Goal: Transaction & Acquisition: Purchase product/service

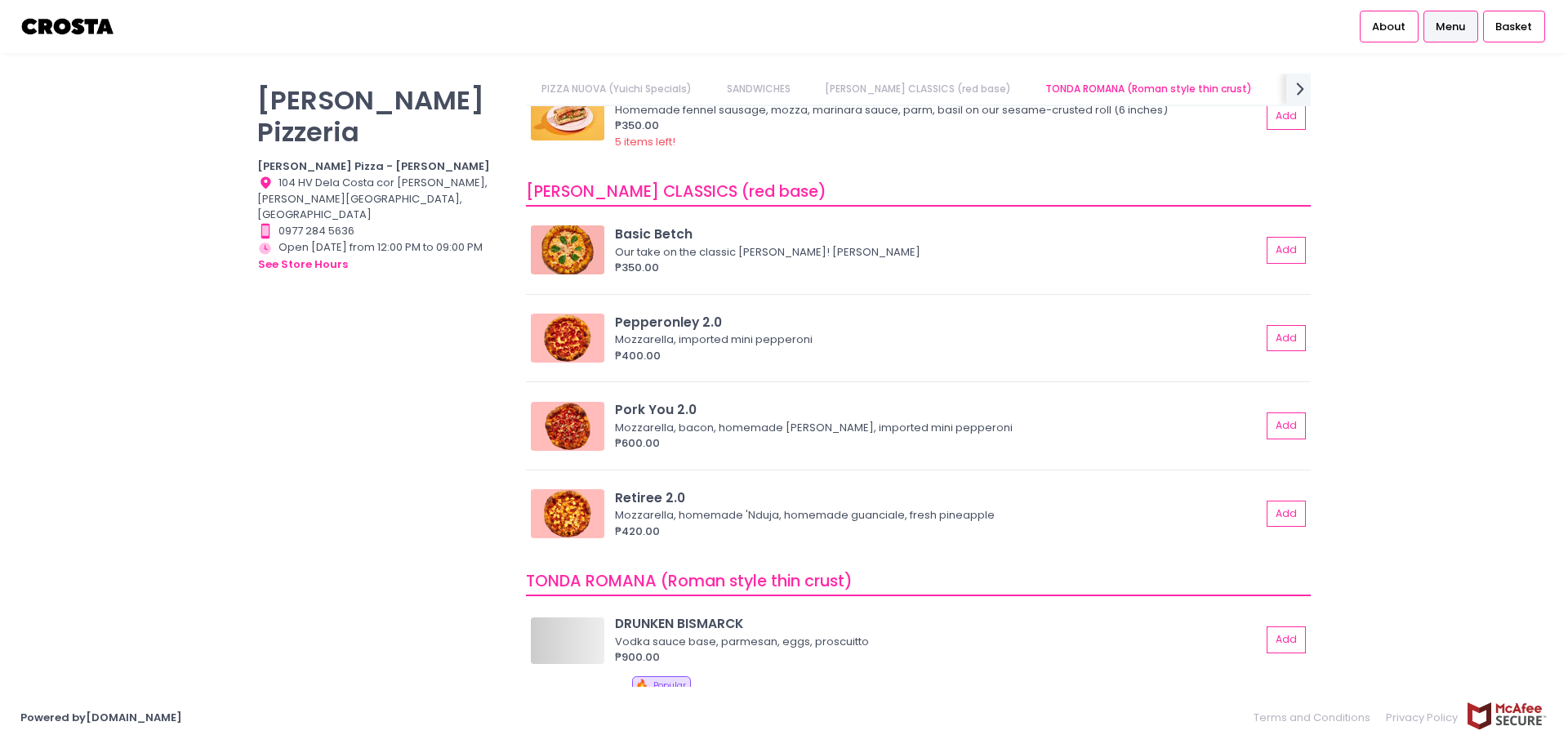
scroll to position [490, 0]
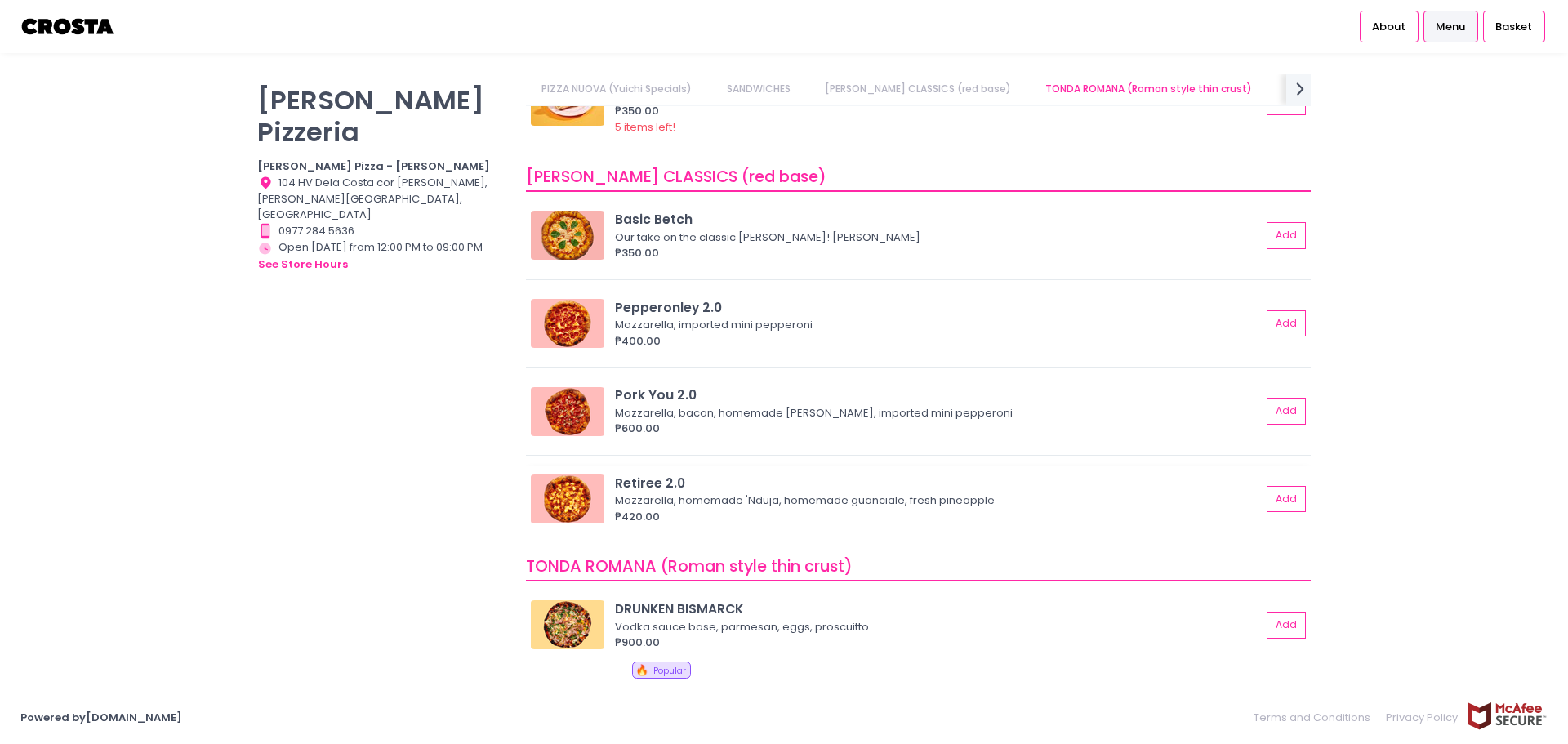
click at [987, 507] on div "Mozzarella, homemade 'Nduja, homemade guanciale, fresh pineapple" at bounding box center [936, 500] width 641 height 17
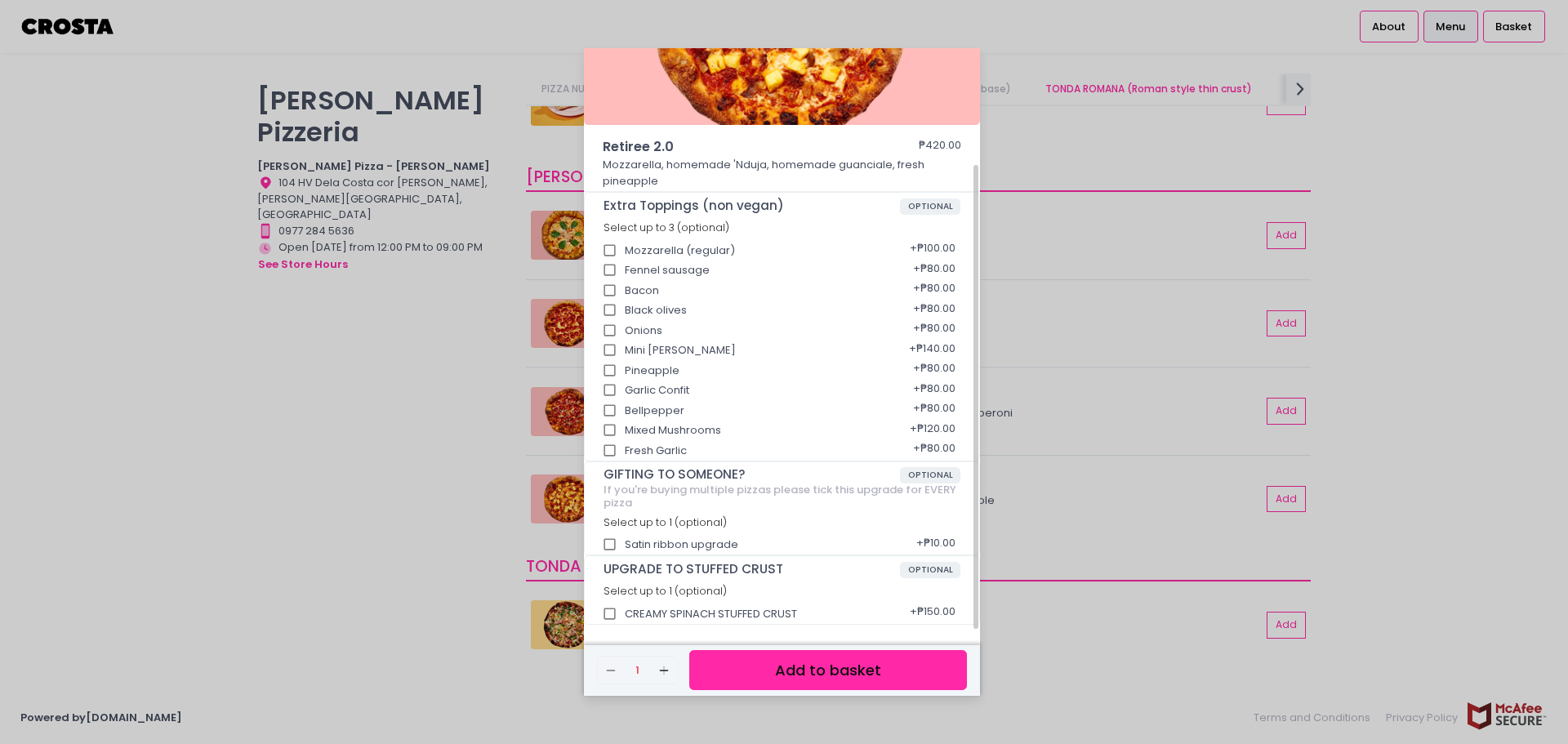
scroll to position [146, 0]
click at [1049, 128] on div "Retiree 2.0 ₱420.00 Mozzarella, homemade 'Nduja, homemade guanciale, fresh pine…" at bounding box center [784, 372] width 1568 height 744
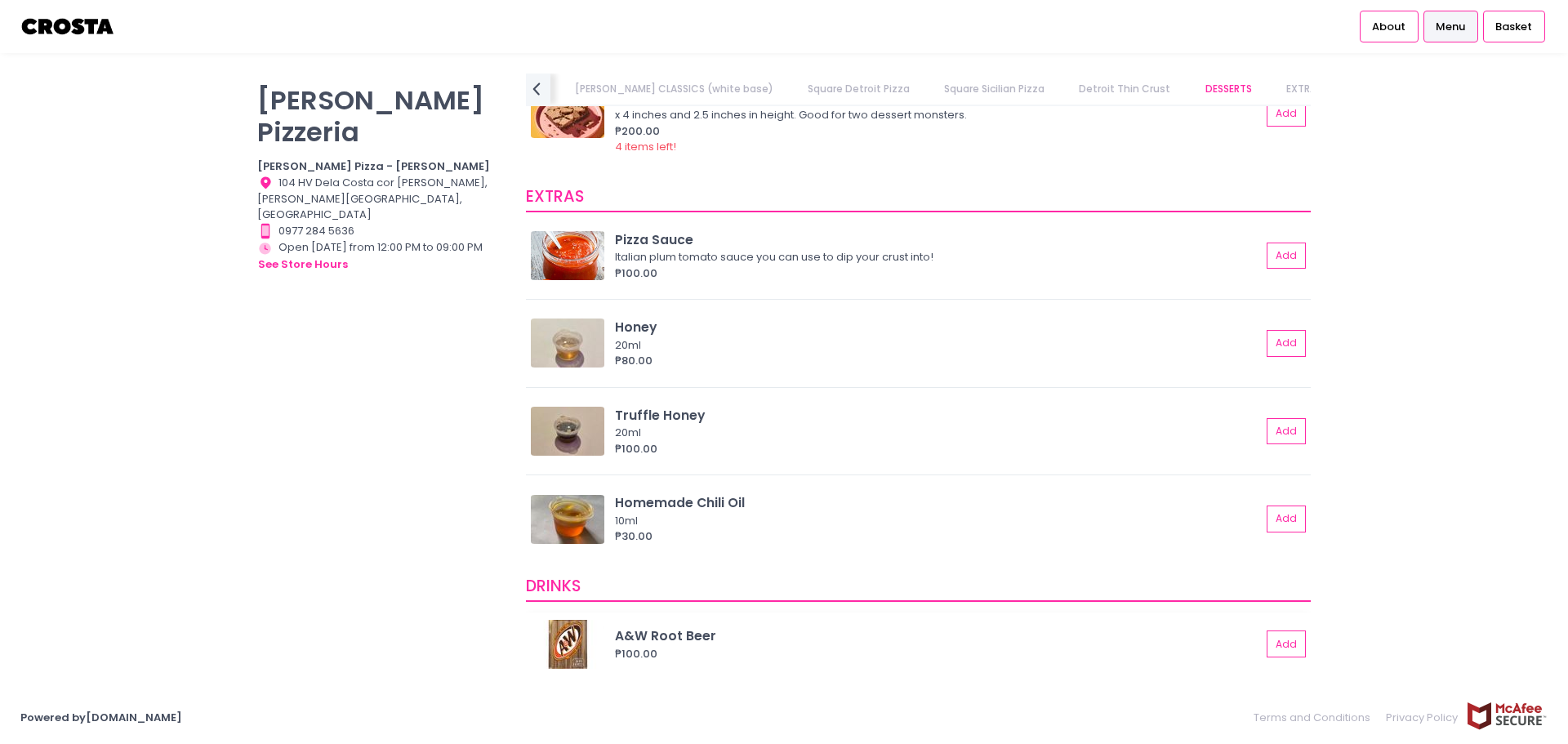
scroll to position [2917, 0]
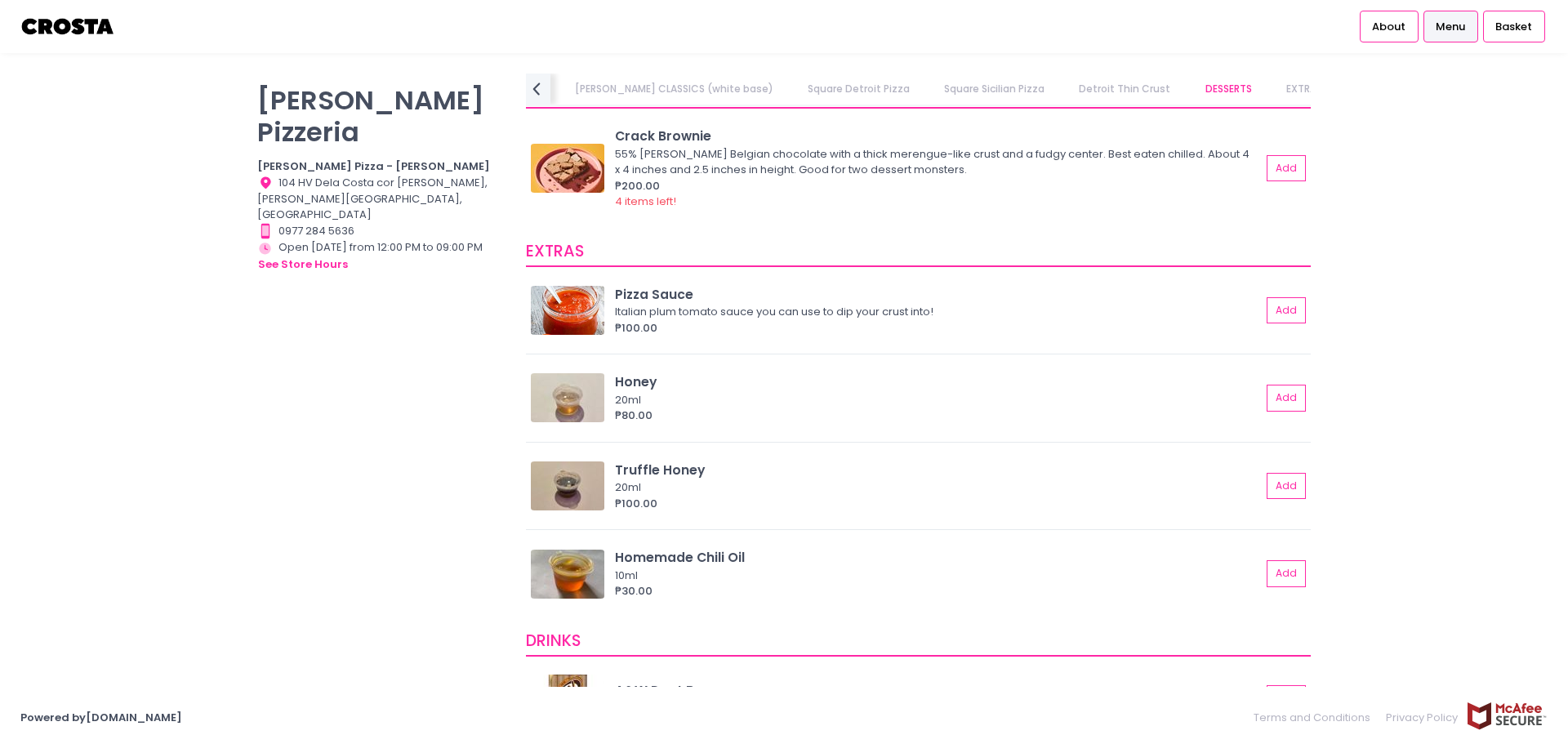
click at [791, 81] on link "Square Detroit Pizza" at bounding box center [858, 89] width 134 height 31
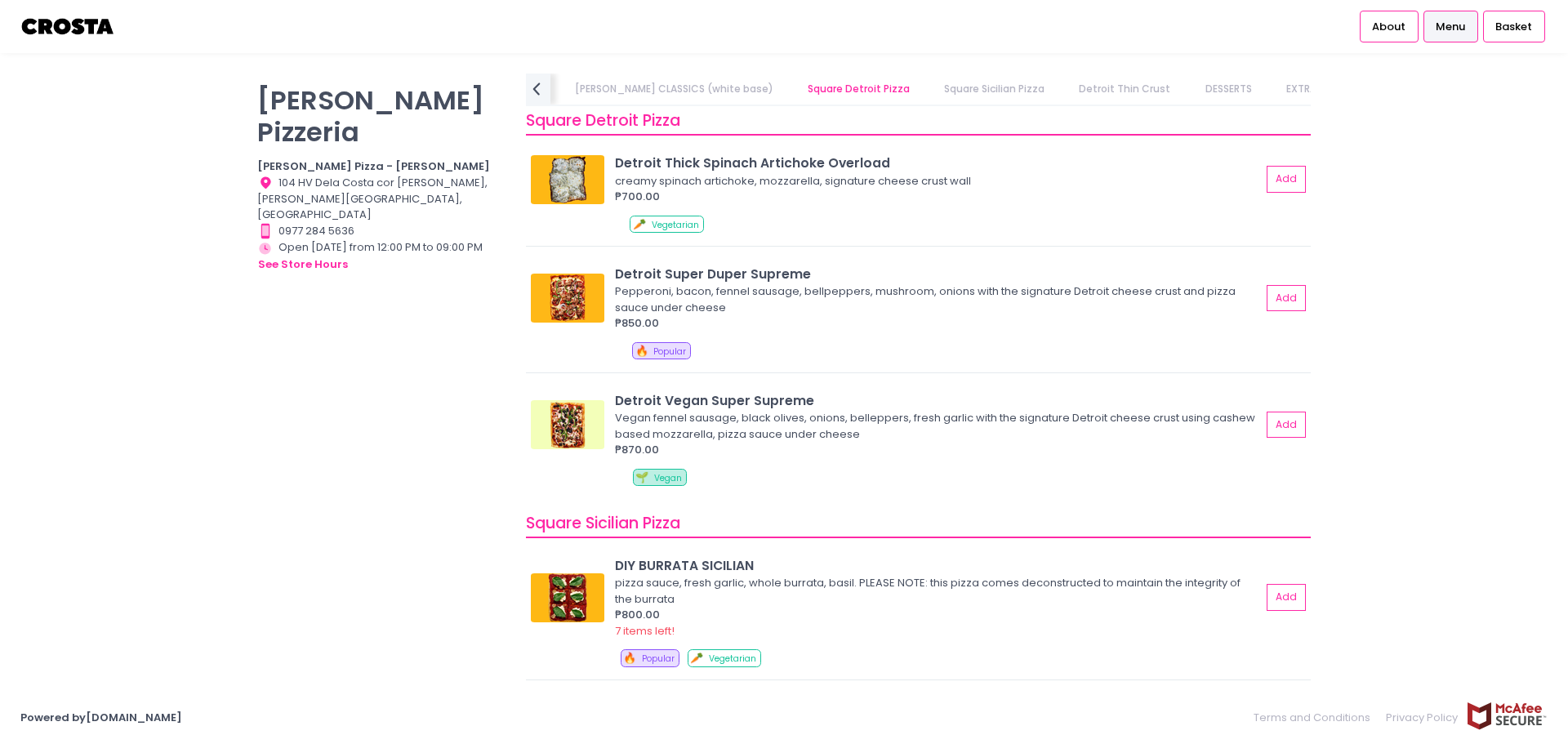
scroll to position [1865, 0]
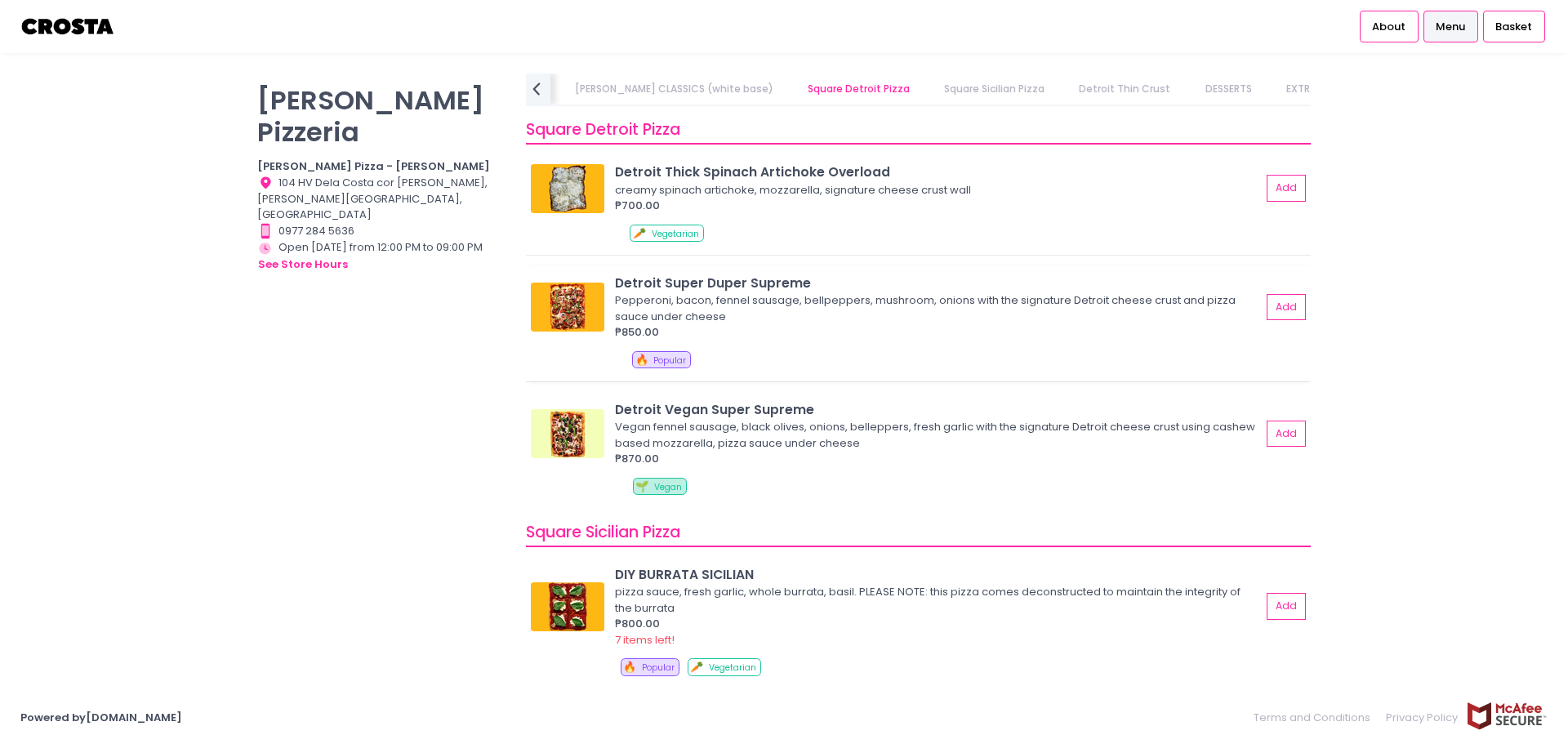
click at [808, 280] on div "Detroit Super Duper Supreme" at bounding box center [938, 283] width 646 height 18
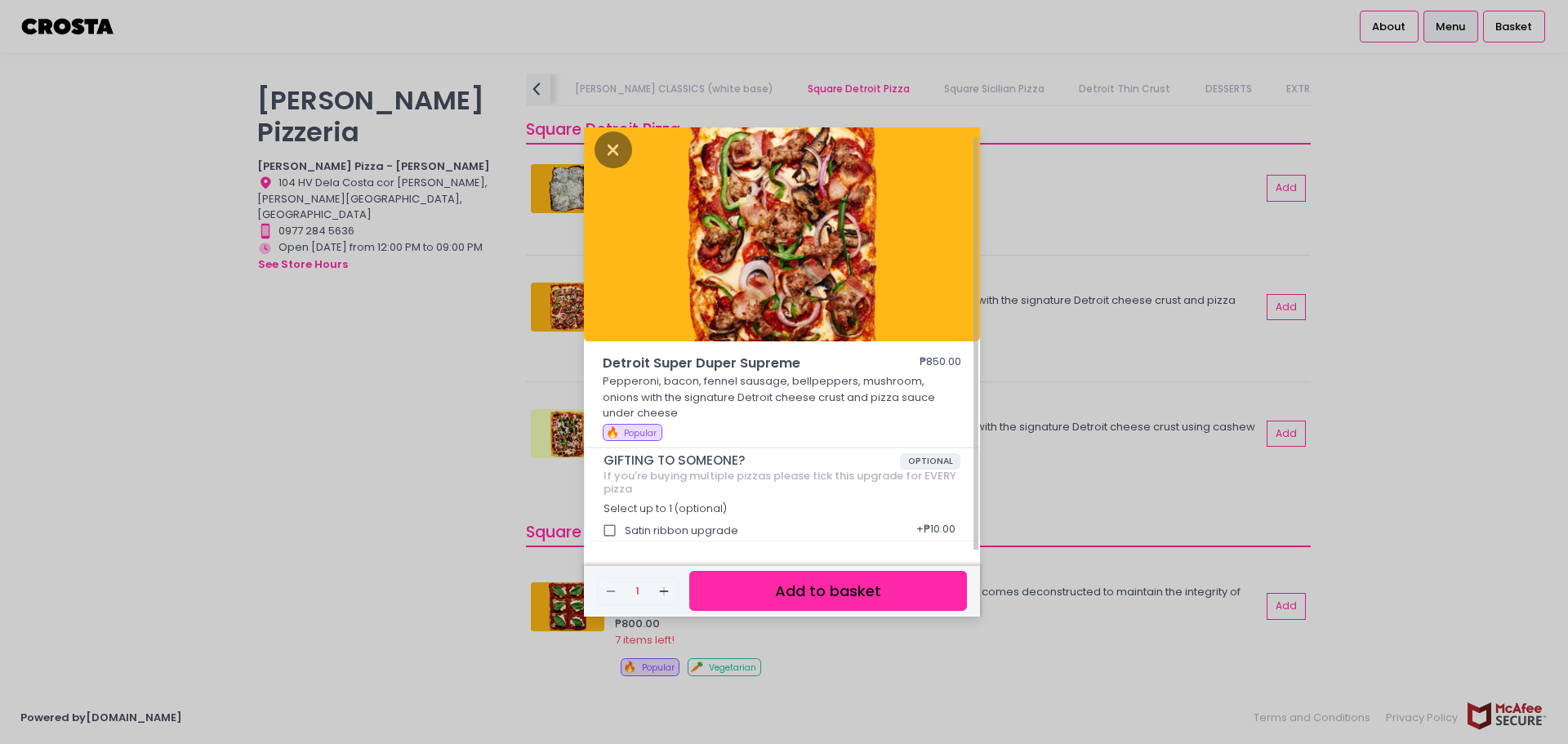
scroll to position [9, 0]
click at [619, 430] on span "🔥" at bounding box center [613, 431] width 13 height 16
click at [846, 582] on button "Add to basket" at bounding box center [828, 591] width 278 height 40
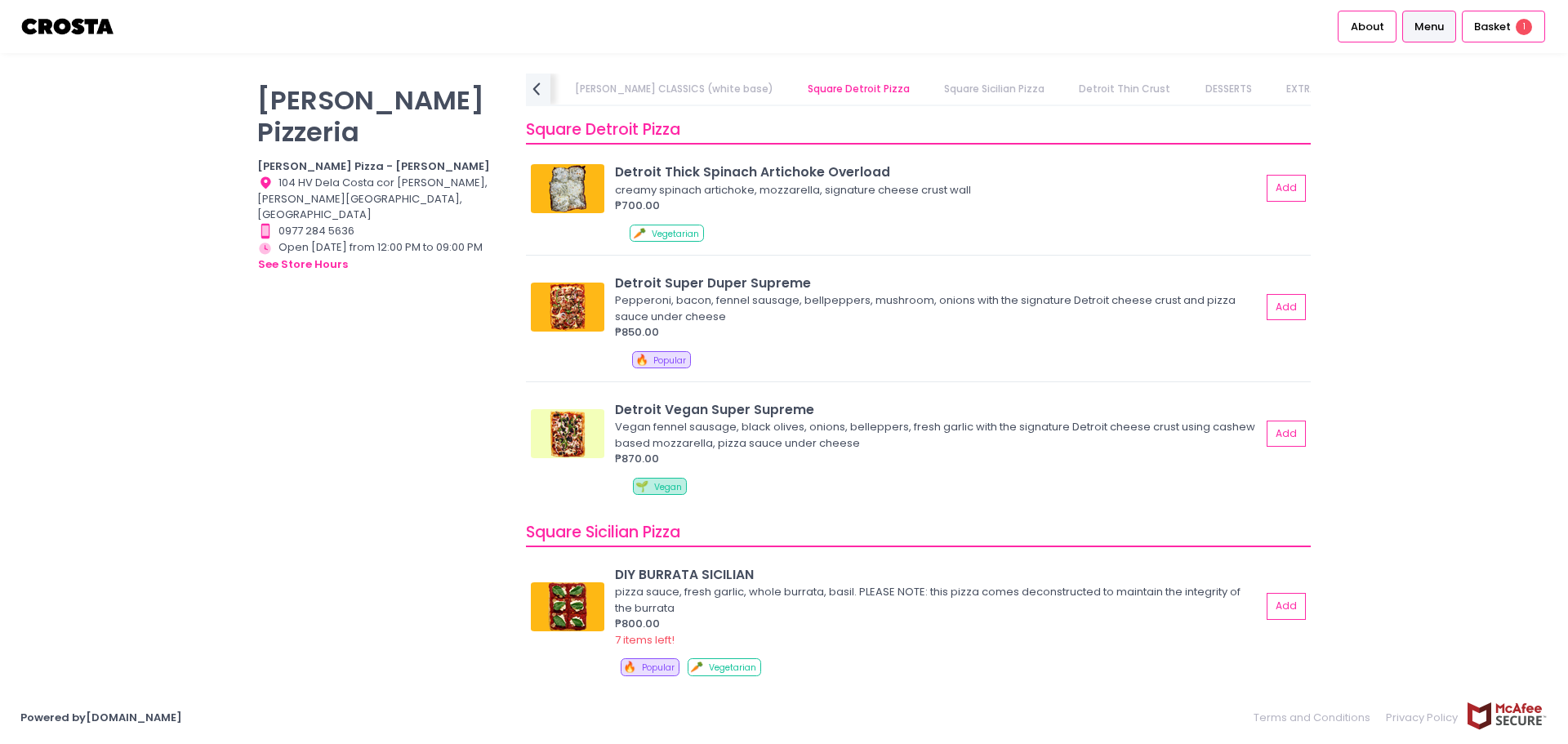
scroll to position [5, 0]
click at [1487, 29] on span "Basket" at bounding box center [1493, 27] width 37 height 17
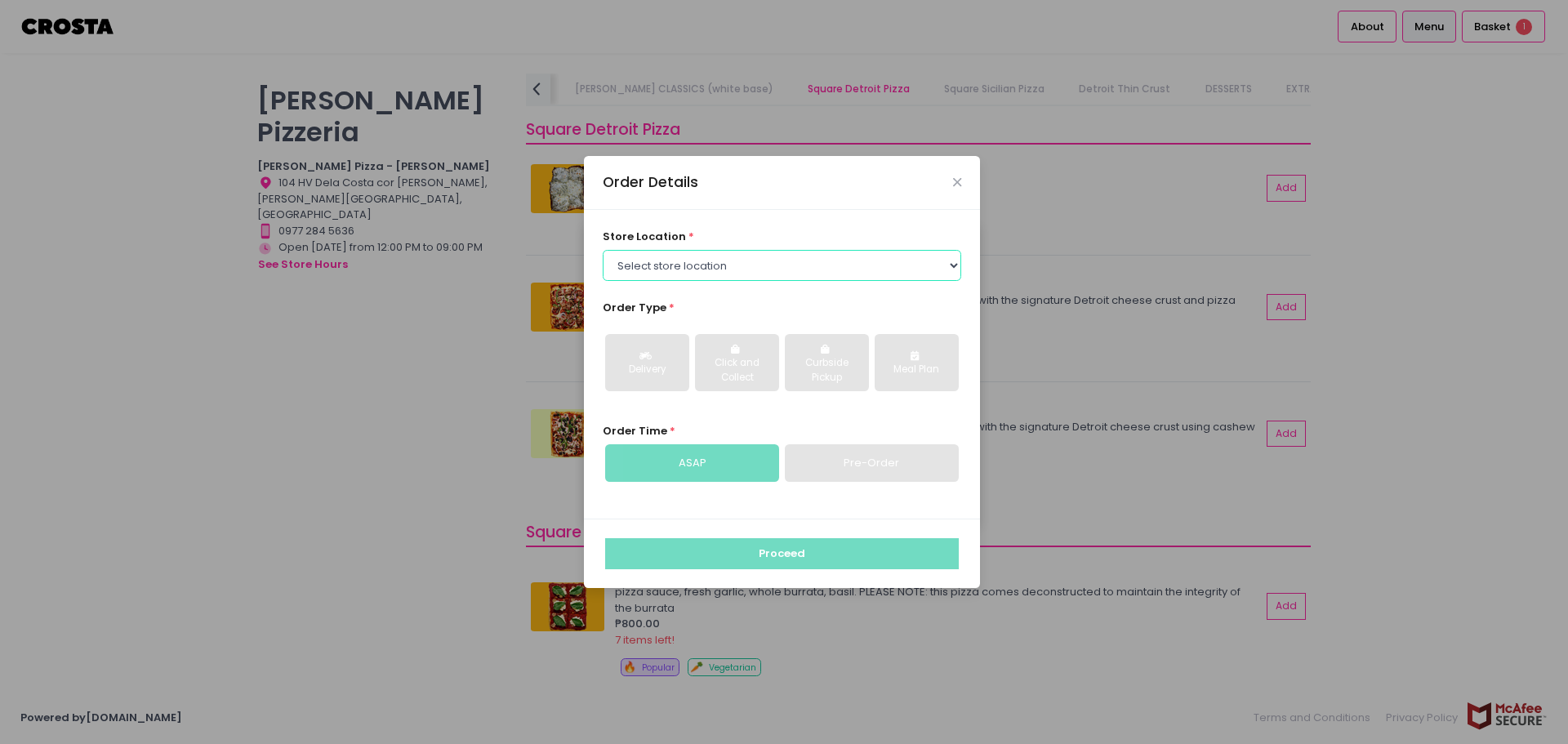
click at [881, 279] on select "Select store location [PERSON_NAME] Pizza - [PERSON_NAME] Pizza - [GEOGRAPHIC_D…" at bounding box center [782, 265] width 359 height 31
select select "5fabb2e53664a8677beaeb89"
click at [603, 250] on select "Select store location [PERSON_NAME] Pizza - [PERSON_NAME] Pizza - [GEOGRAPHIC_D…" at bounding box center [782, 265] width 359 height 31
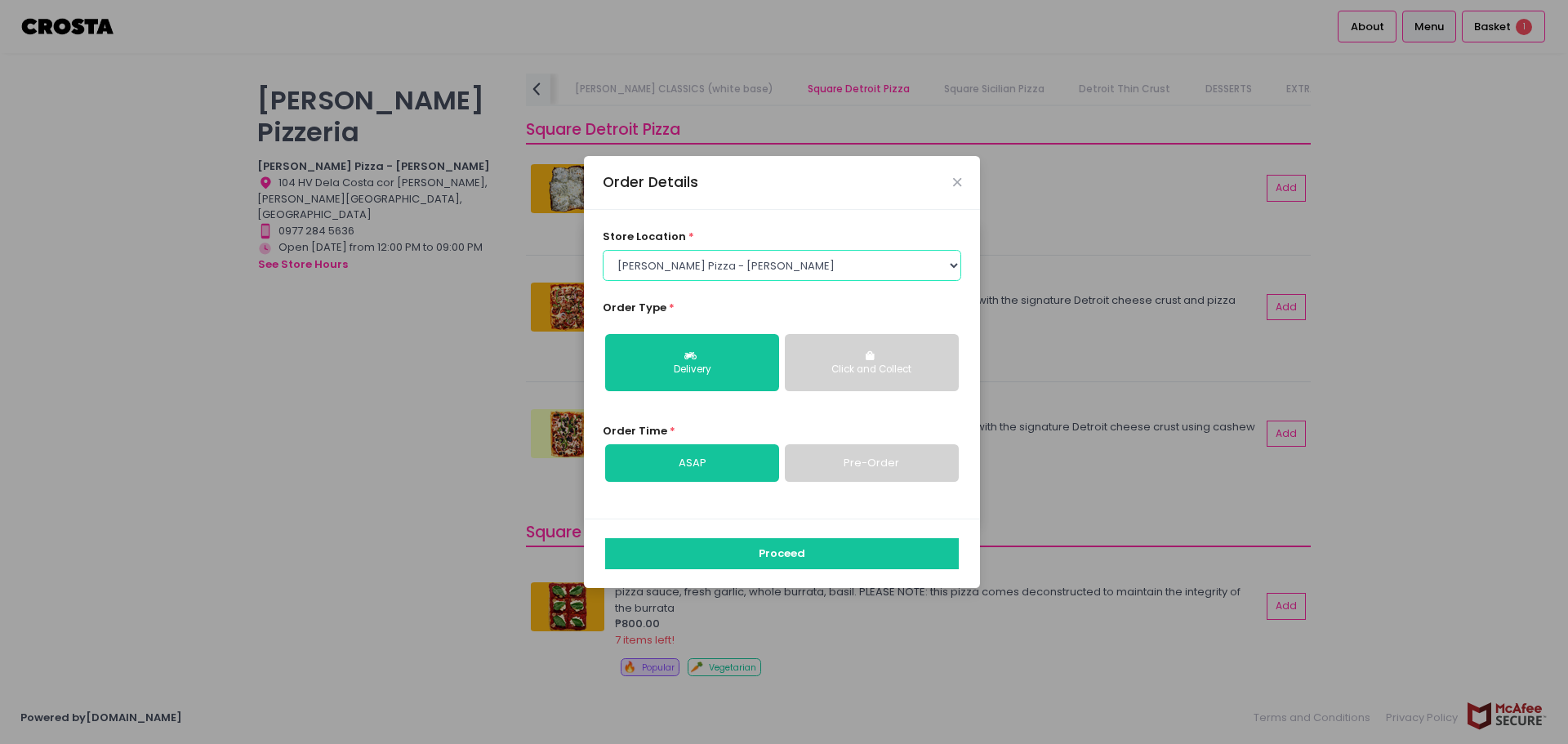
click at [883, 272] on select "Select store location [PERSON_NAME] Pizza - [PERSON_NAME] Pizza - [GEOGRAPHIC_D…" at bounding box center [782, 265] width 359 height 31
click at [897, 246] on div "store location * Select store location [PERSON_NAME] Pizza - [PERSON_NAME] Pizz…" at bounding box center [782, 254] width 359 height 52
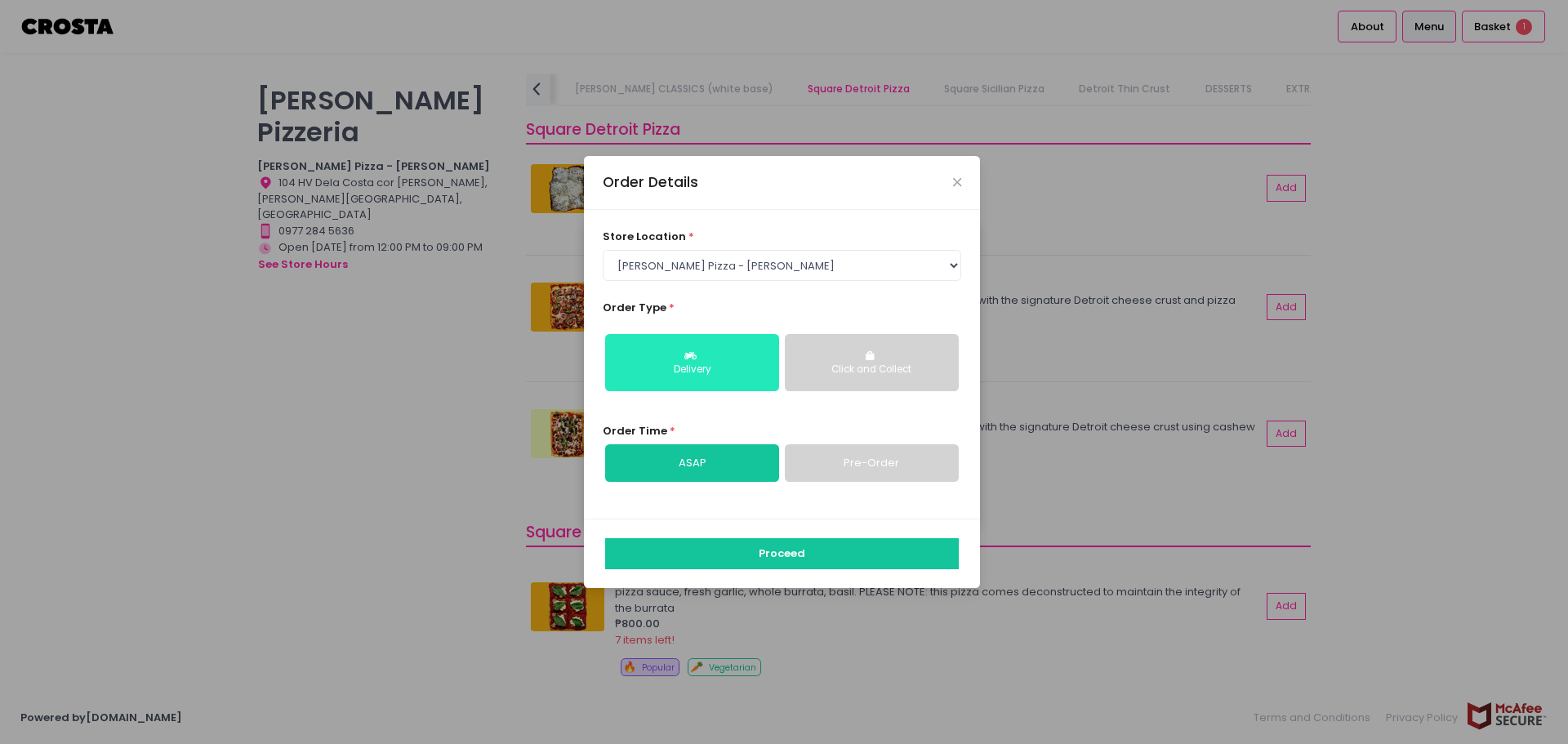
click at [750, 363] on div "Delivery" at bounding box center [692, 370] width 151 height 15
click at [738, 461] on link "ASAP" at bounding box center [692, 463] width 174 height 38
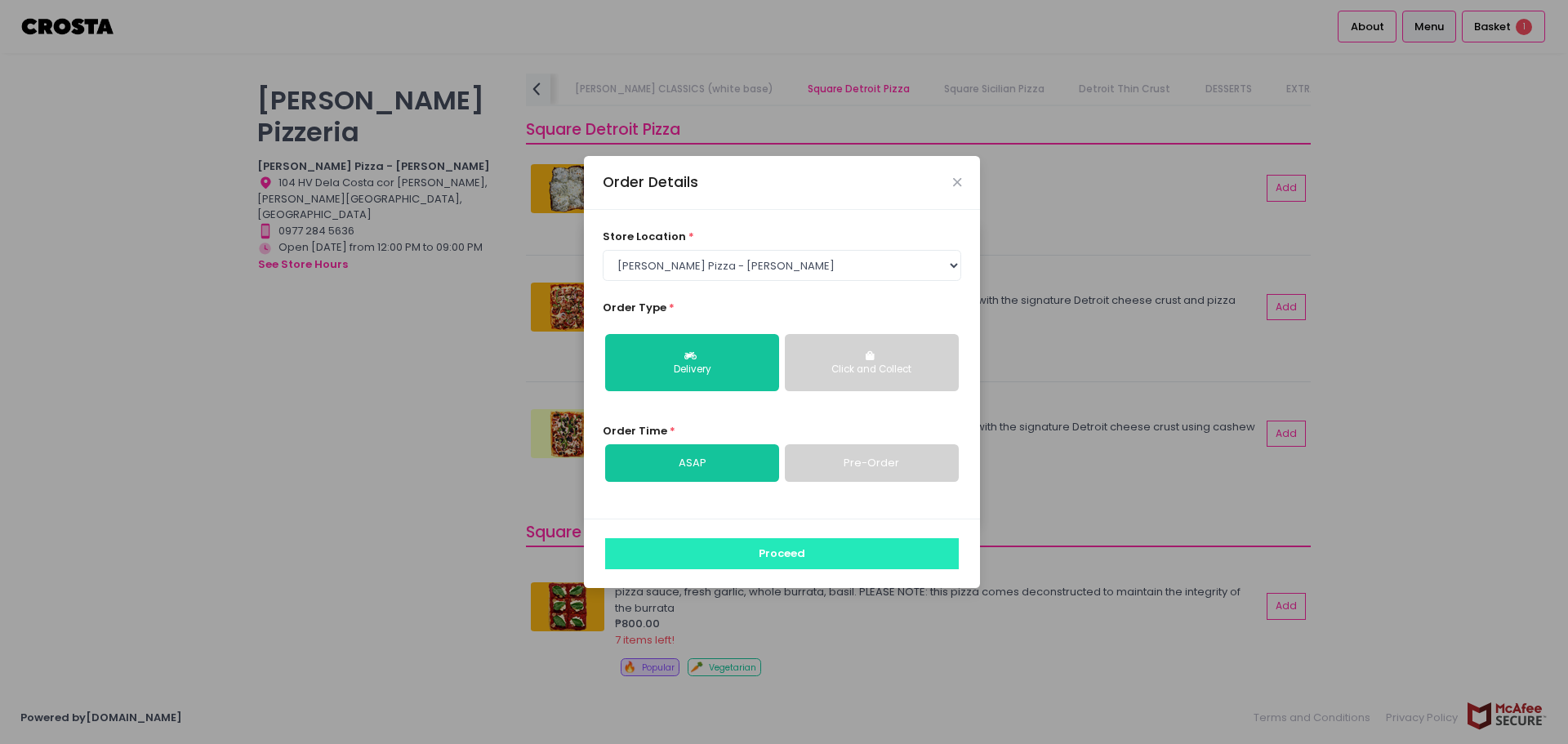
click at [834, 567] on button "Proceed" at bounding box center [782, 553] width 353 height 31
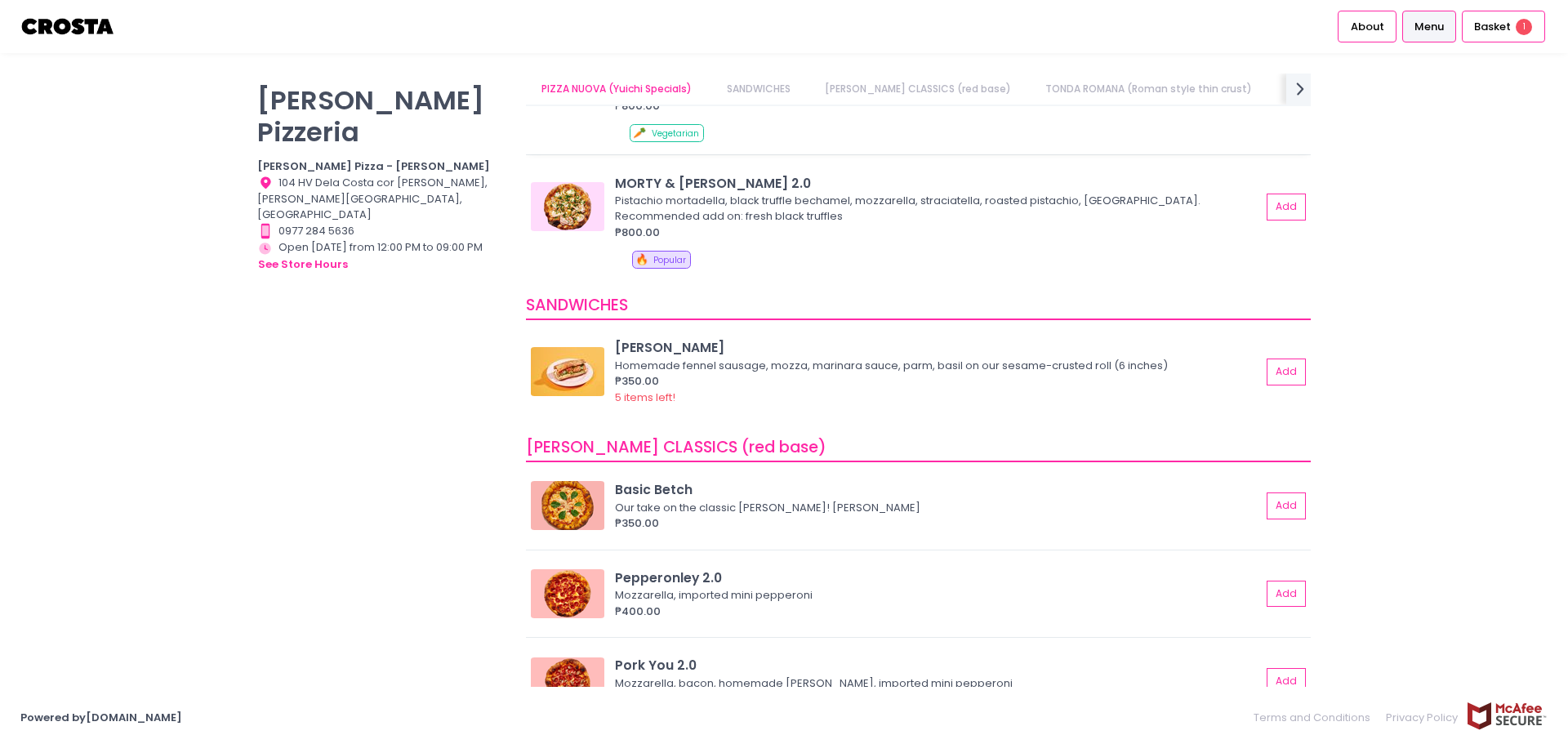
scroll to position [245, 0]
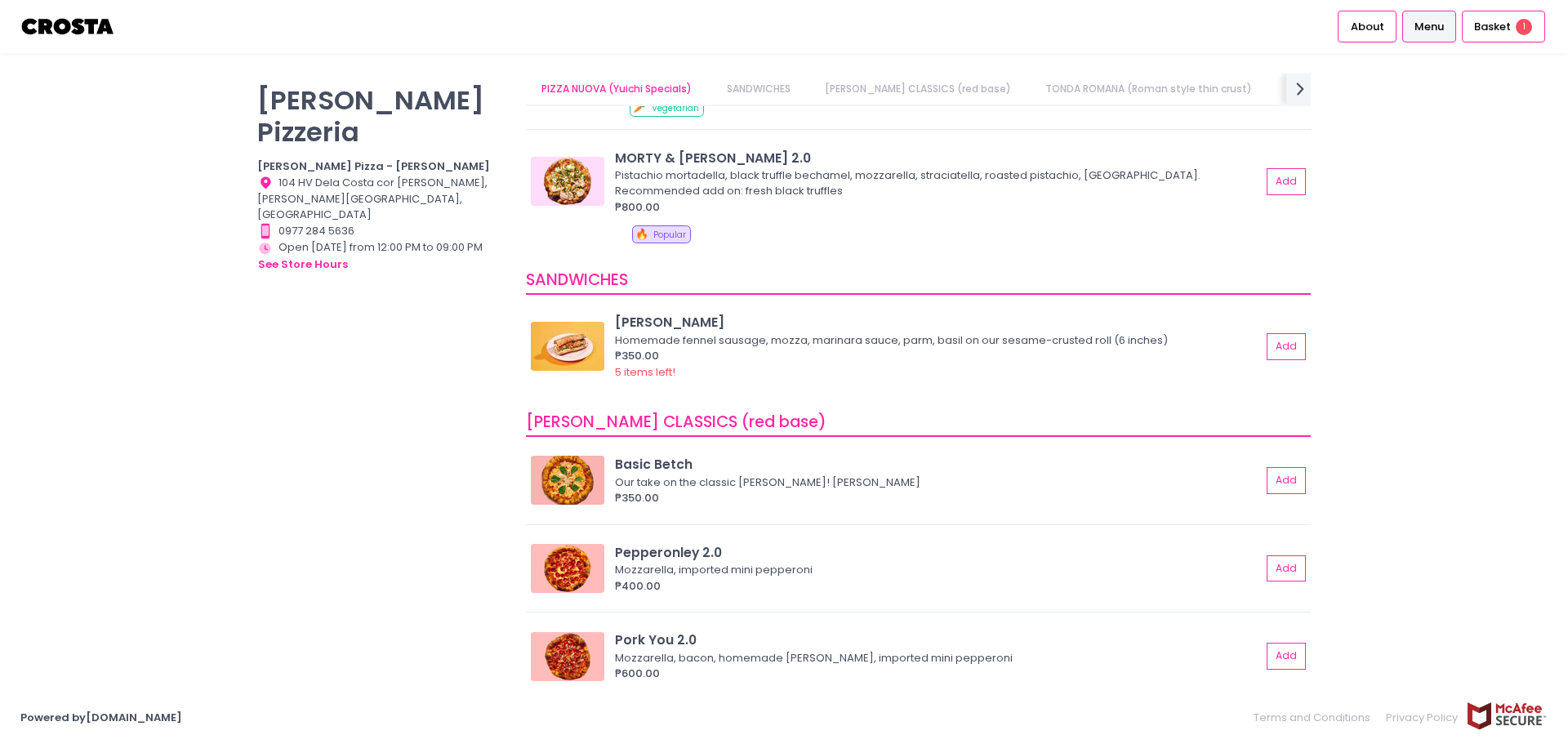
click at [861, 80] on link "[PERSON_NAME] CLASSICS (red base)" at bounding box center [918, 89] width 218 height 31
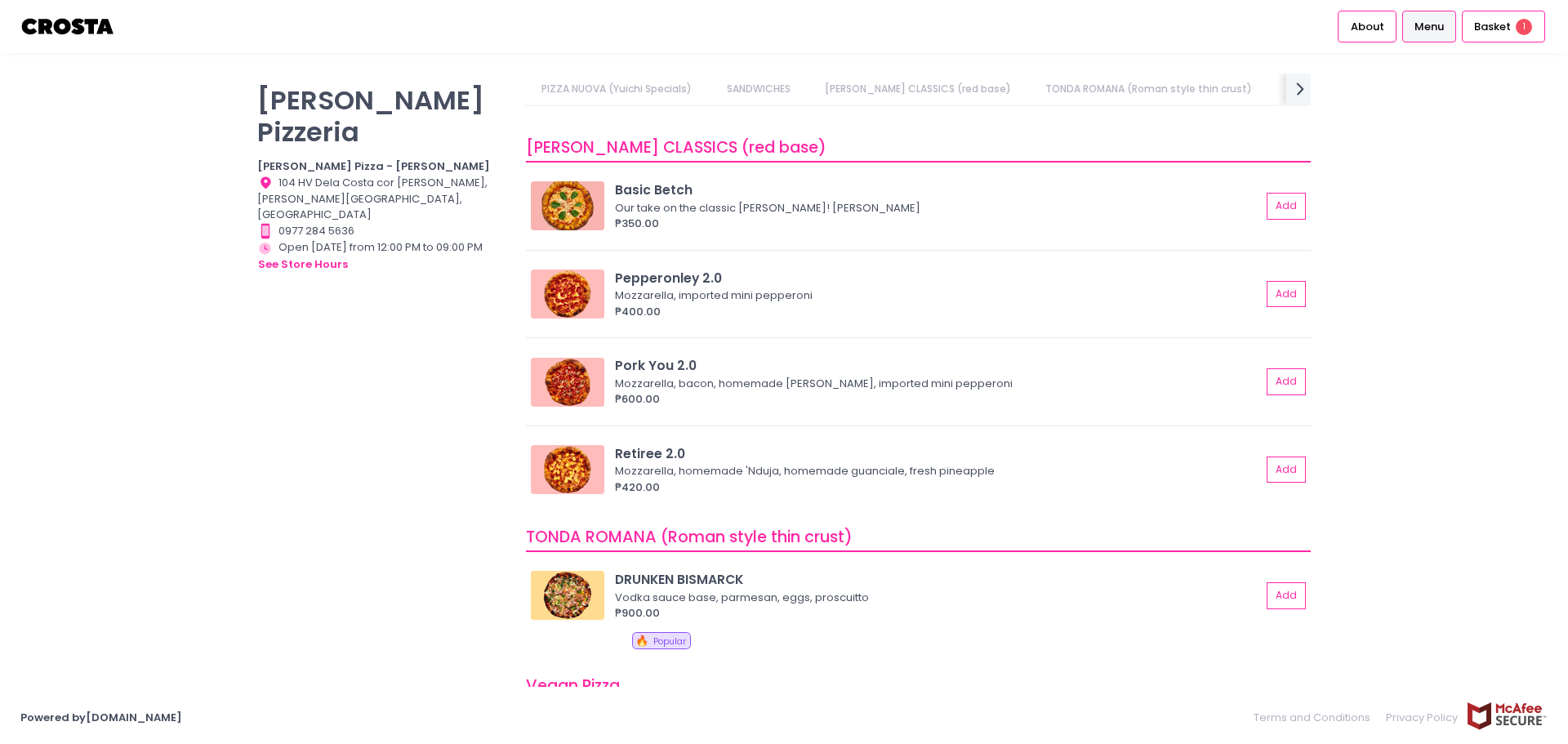
scroll to position [537, 0]
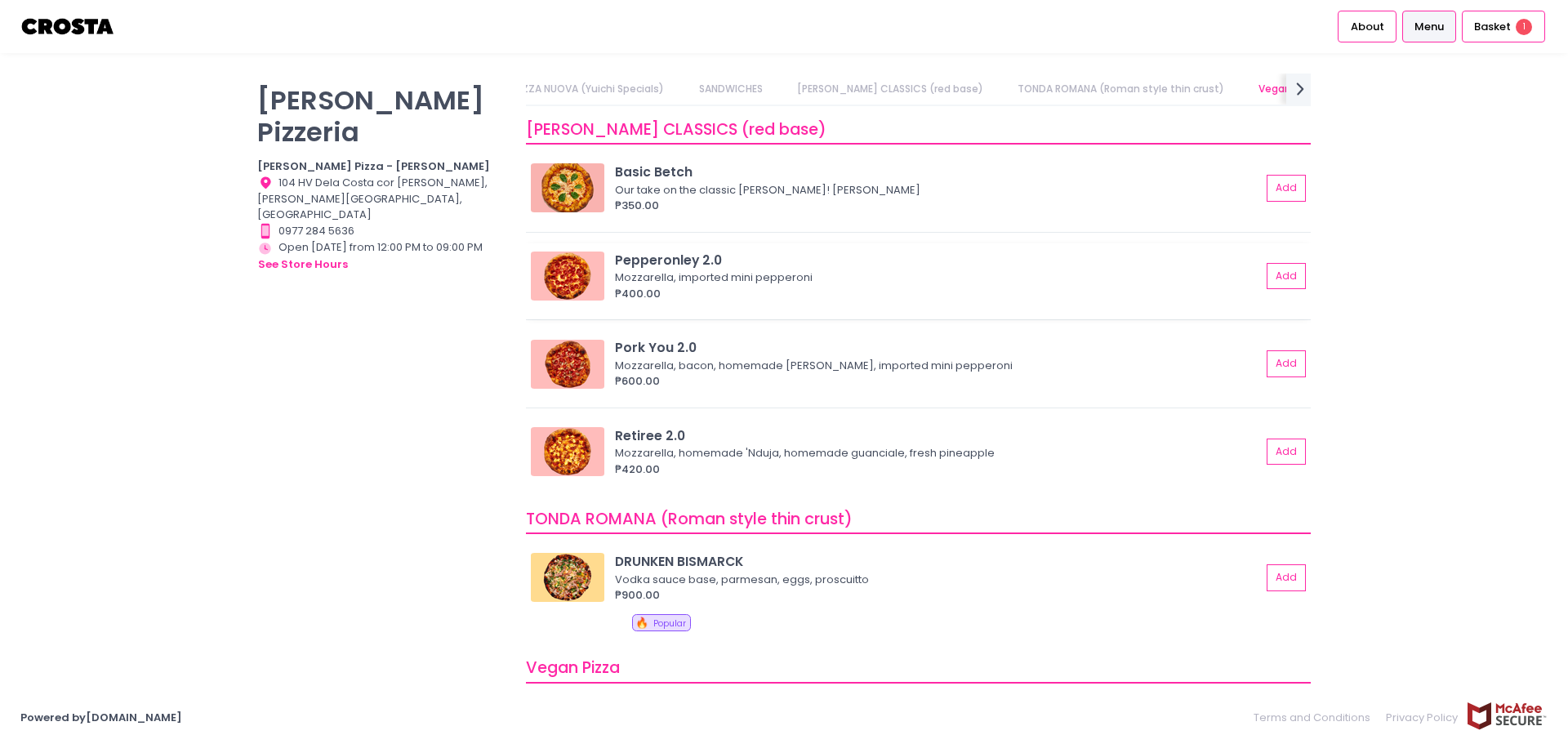
click at [658, 255] on div "Pepperonley 2.0" at bounding box center [938, 259] width 646 height 18
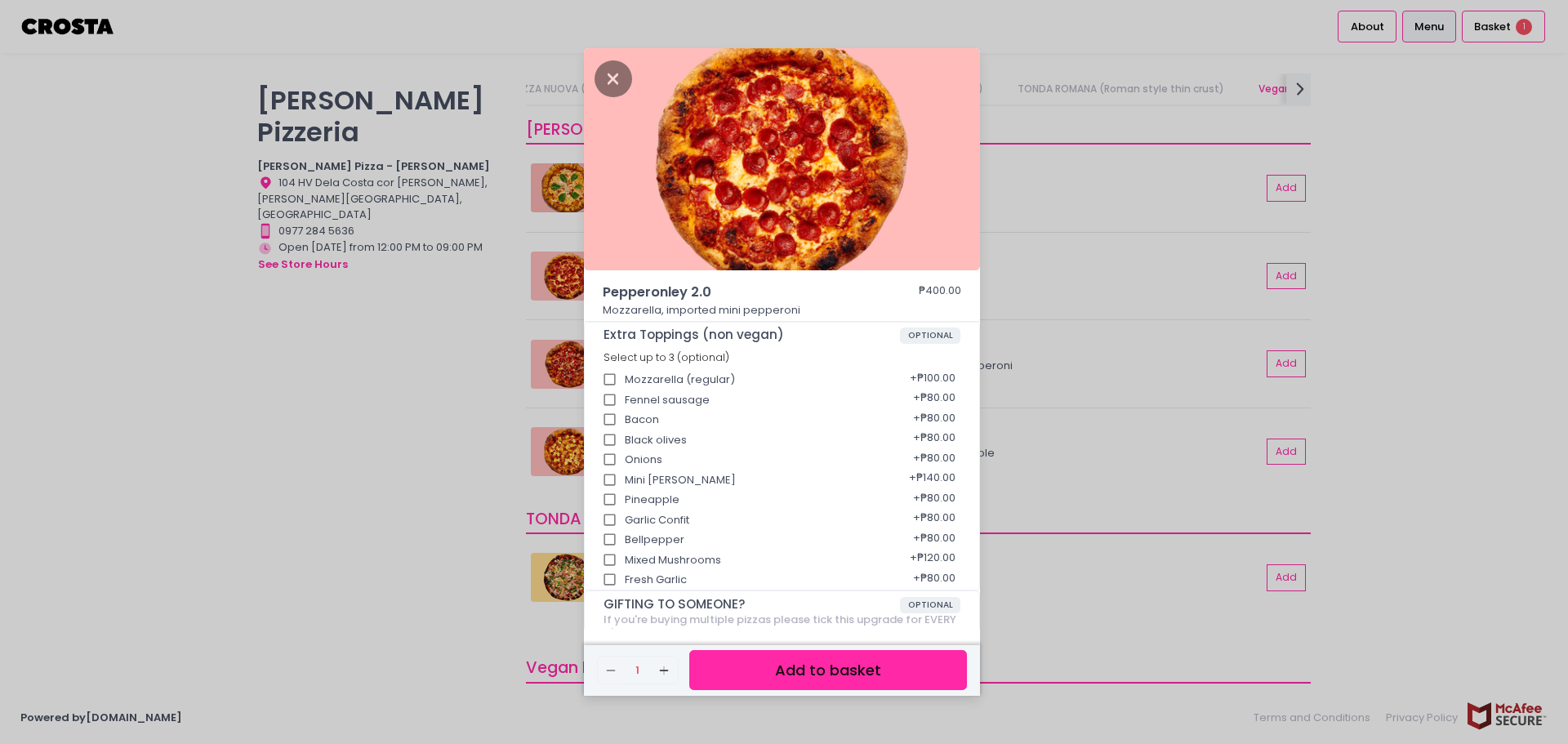
click at [699, 380] on div "Mozzarella (regular) + ₱100.00" at bounding box center [782, 374] width 357 height 20
click at [609, 382] on input "Mozzarella (regular)" at bounding box center [609, 379] width 31 height 31
checkbox input "true"
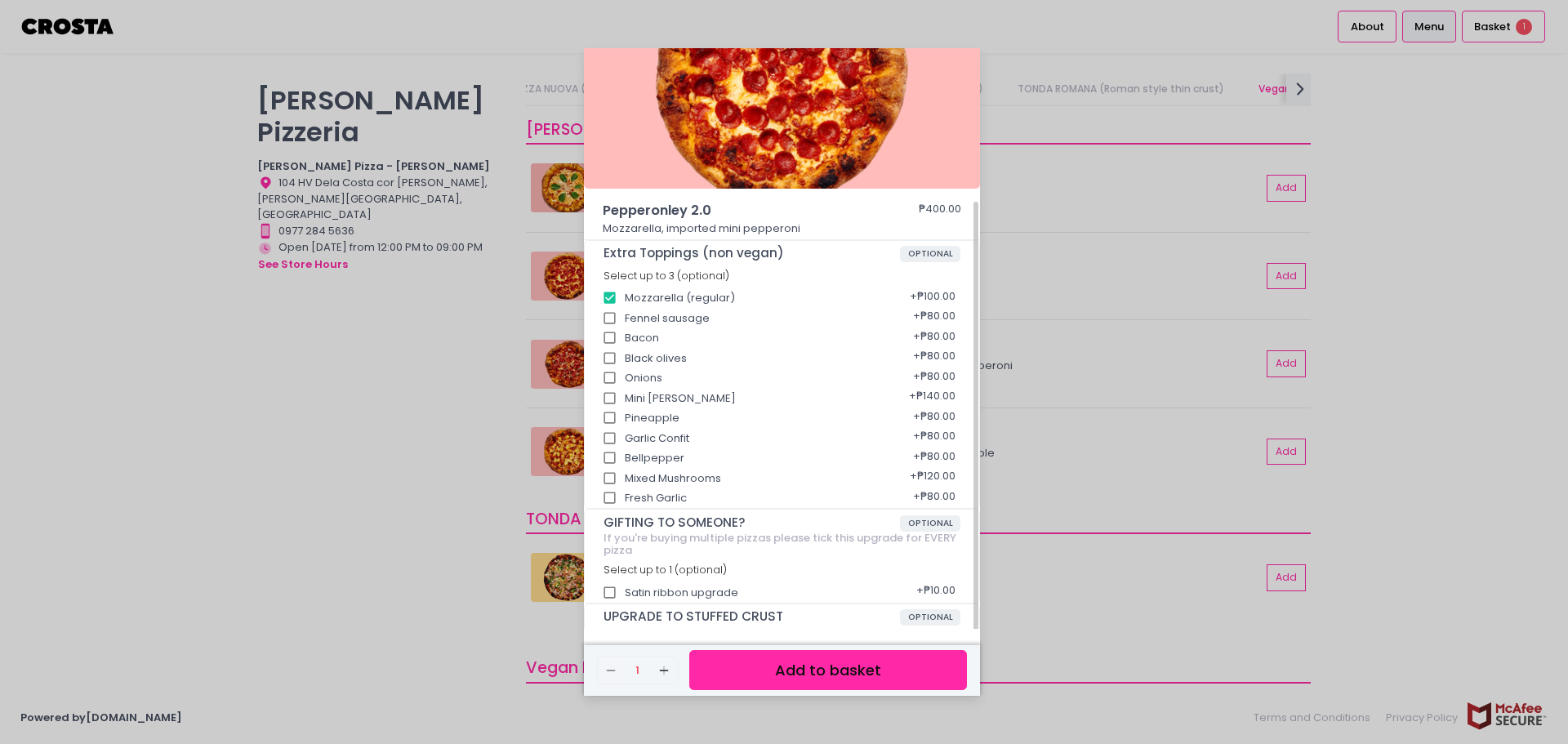
scroll to position [129, 0]
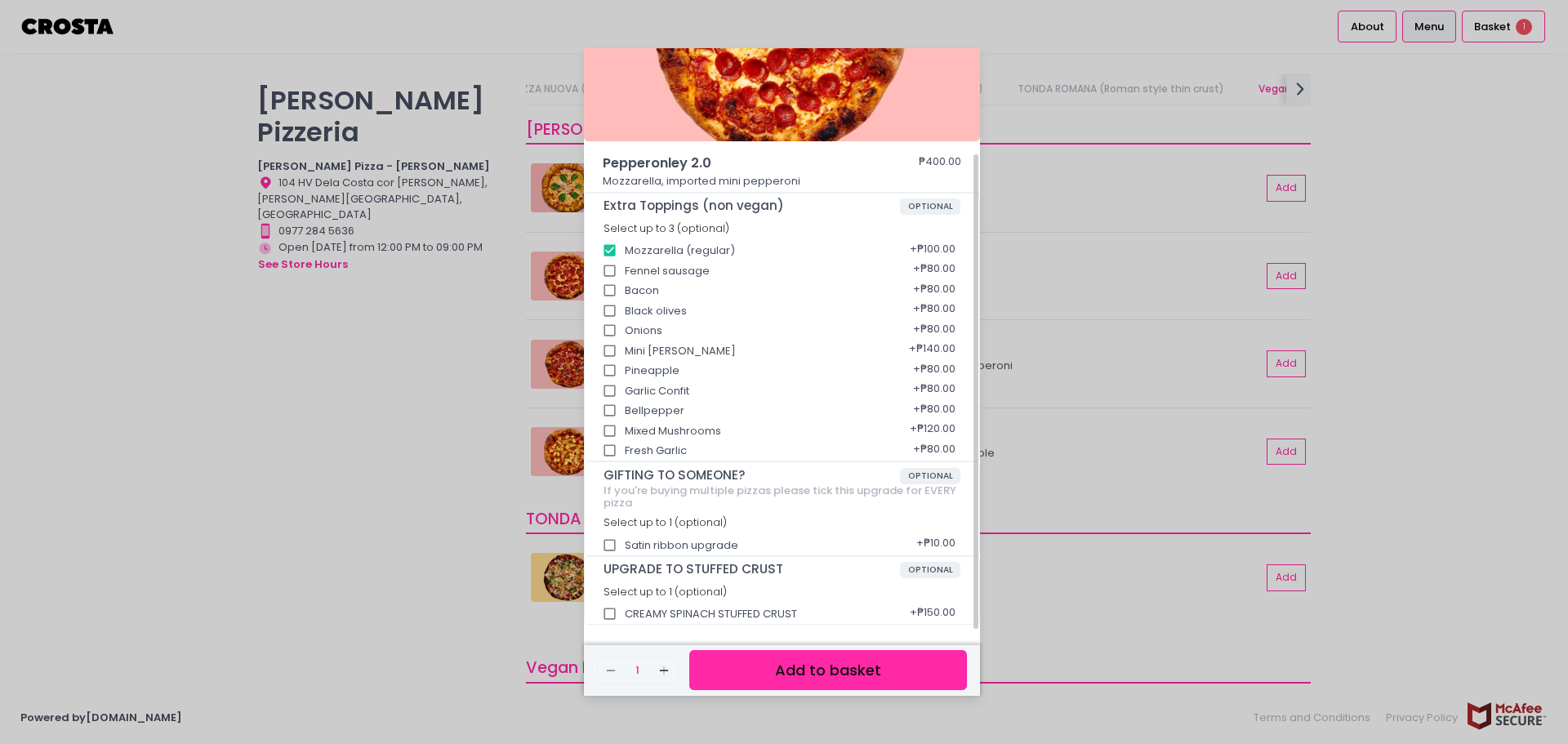
click at [615, 294] on input "Bacon" at bounding box center [609, 290] width 31 height 31
checkbox input "true"
click at [611, 346] on input "Mini [PERSON_NAME]" at bounding box center [609, 351] width 31 height 31
checkbox input "true"
click at [779, 669] on button "Add to basket" at bounding box center [828, 670] width 278 height 40
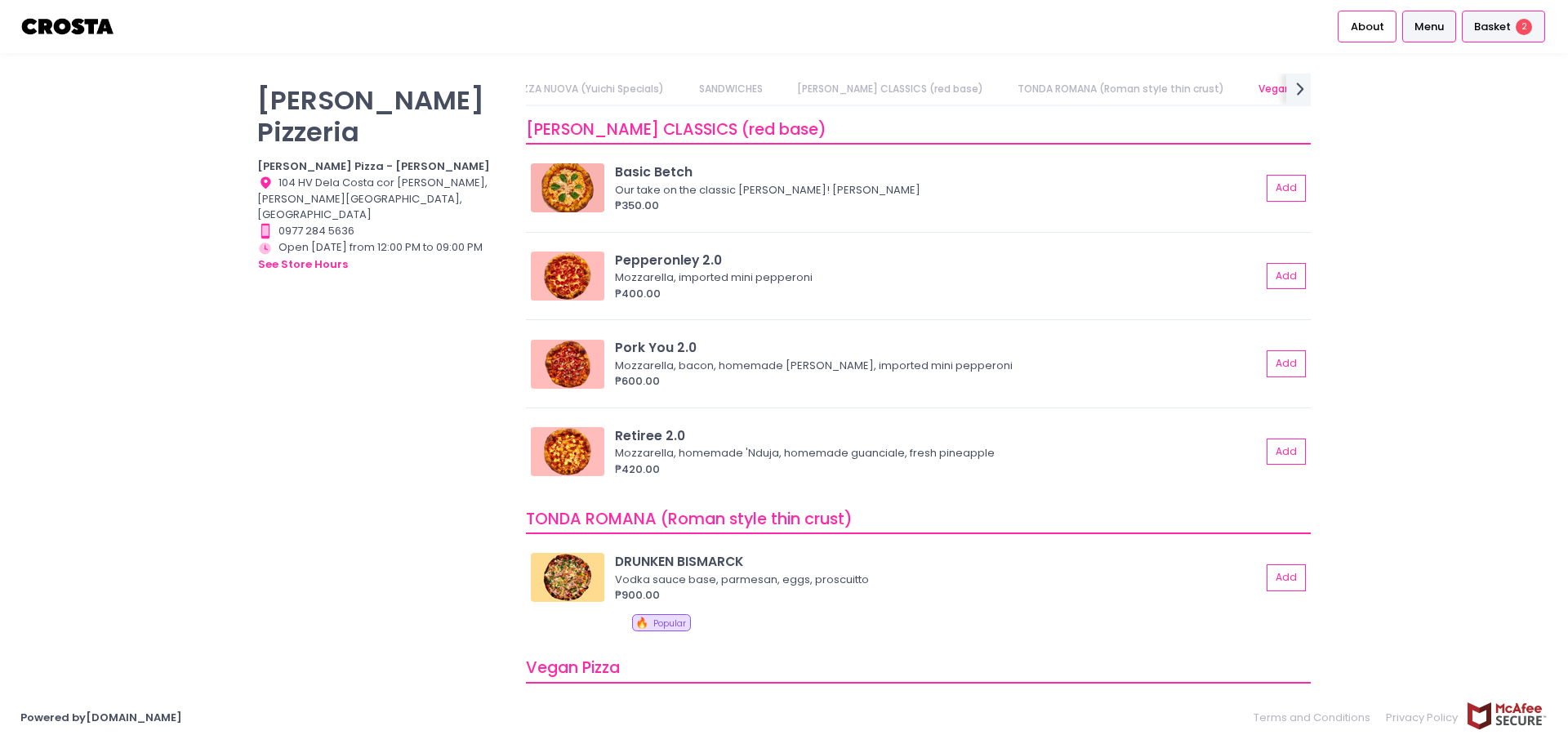
click at [1515, 23] on div "Basket 2" at bounding box center [1504, 27] width 84 height 32
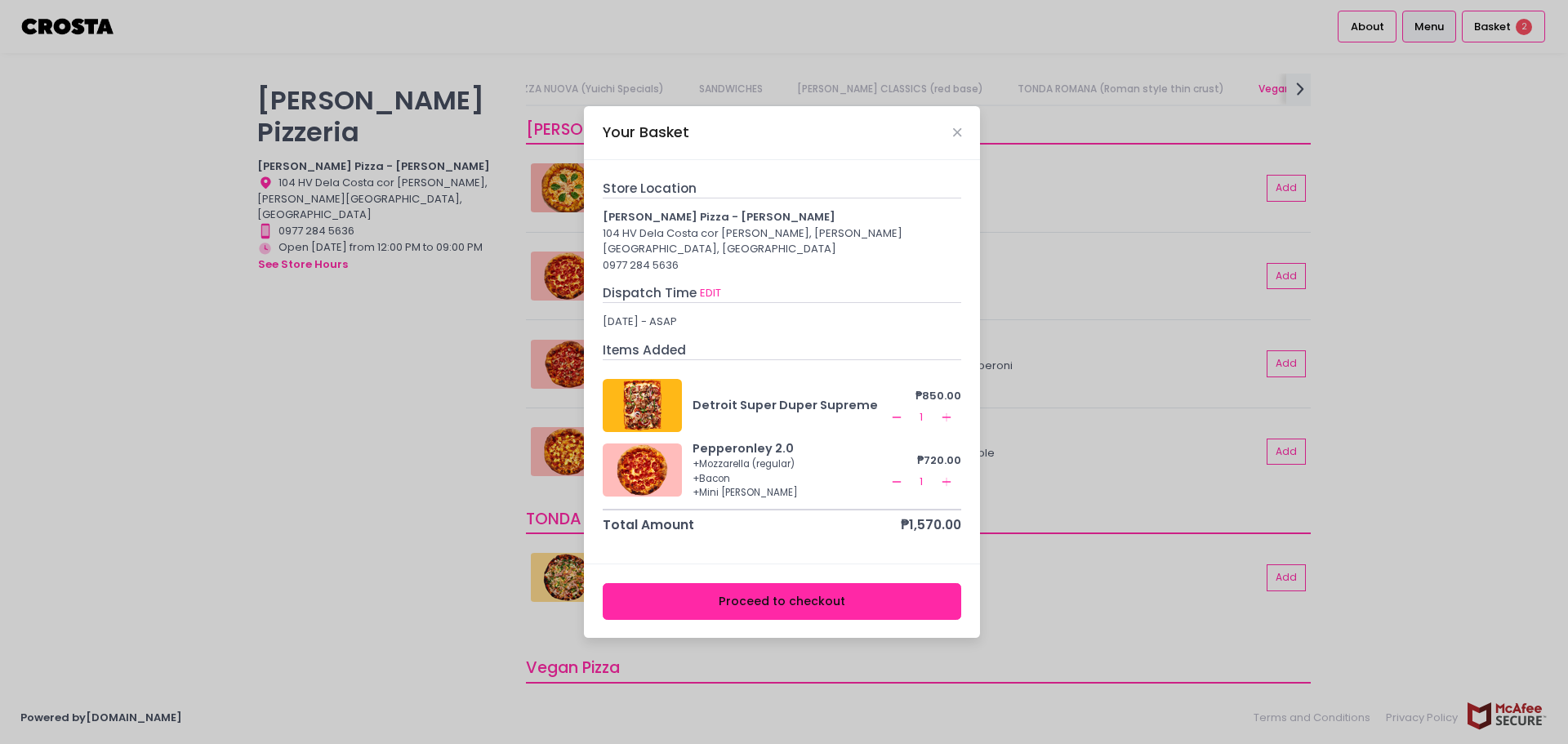
click at [899, 412] on icon "Remove Created with Sketch." at bounding box center [897, 418] width 13 height 13
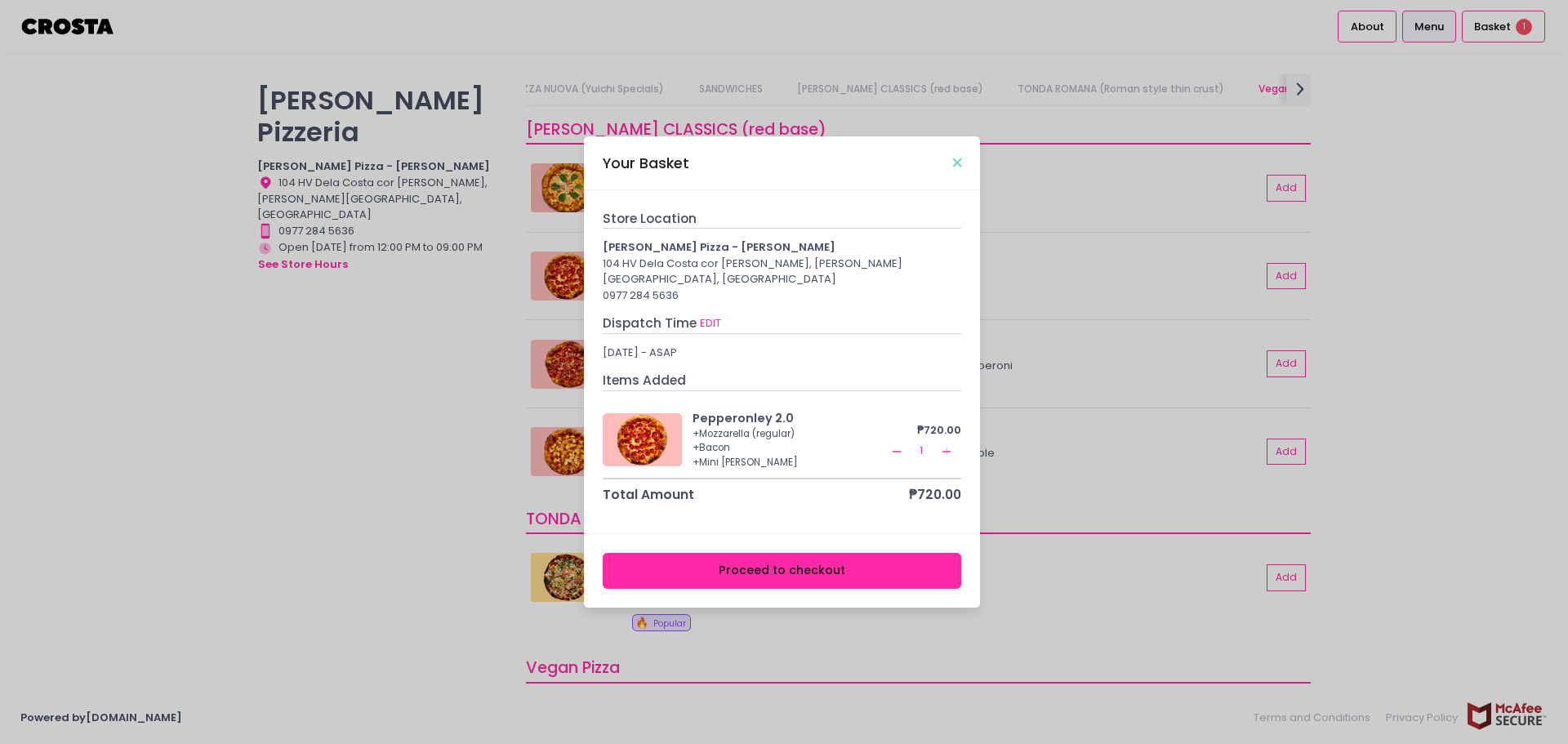
click at [959, 166] on icon "Close" at bounding box center [957, 162] width 8 height 13
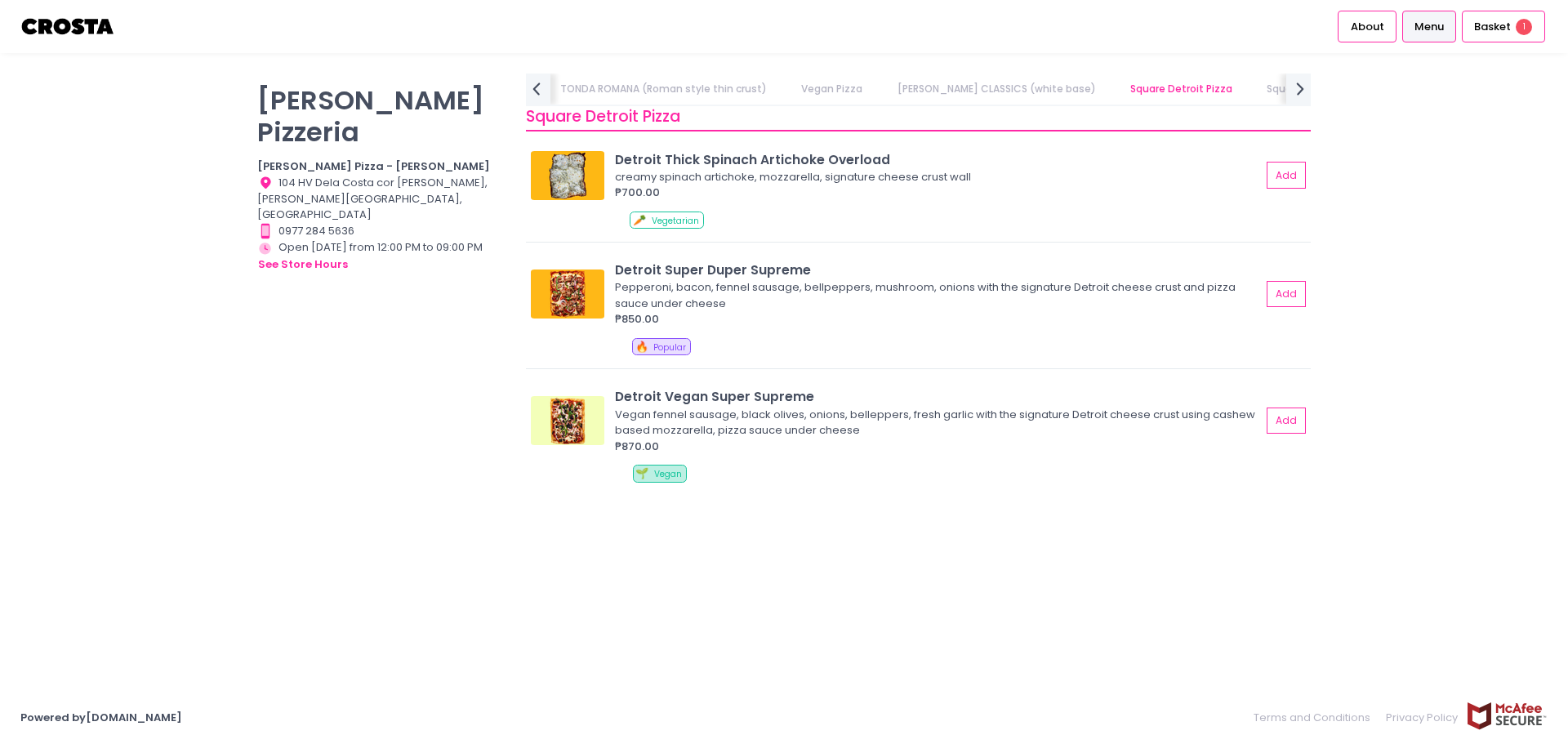
scroll to position [1925, 0]
